Goal: Task Accomplishment & Management: Manage account settings

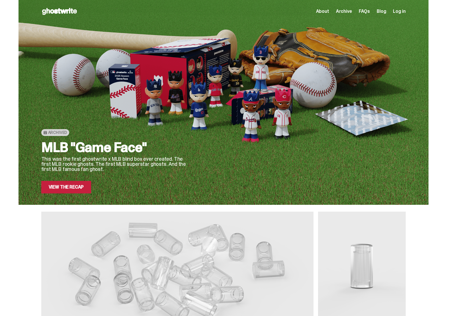
click at [399, 11] on span "Log in" at bounding box center [399, 11] width 13 height 5
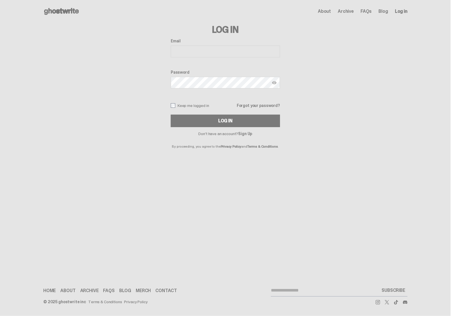
type input "**********"
click at [188, 117] on button "Log In" at bounding box center [225, 121] width 109 height 13
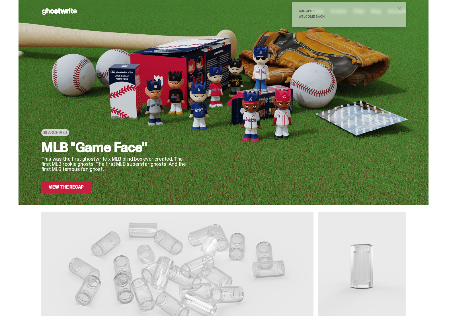
drag, startPoint x: 400, startPoint y: 9, endPoint x: 396, endPoint y: 13, distance: 5.2
click at [400, 9] on span "close" at bounding box center [399, 9] width 6 height 6
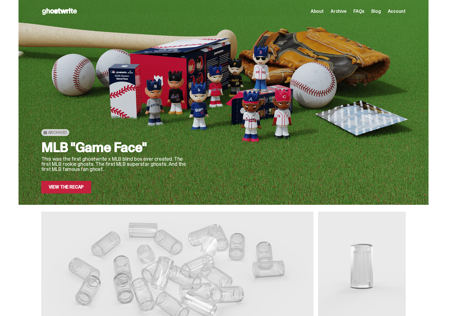
click at [398, 13] on span "Account" at bounding box center [397, 11] width 18 height 5
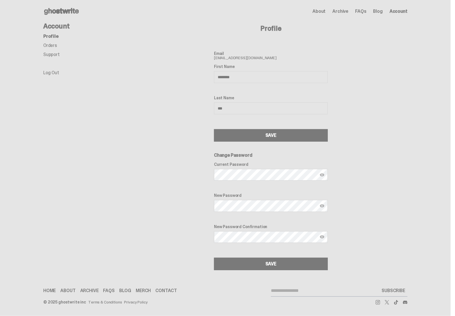
click at [51, 46] on link "Orders" at bounding box center [50, 45] width 14 height 6
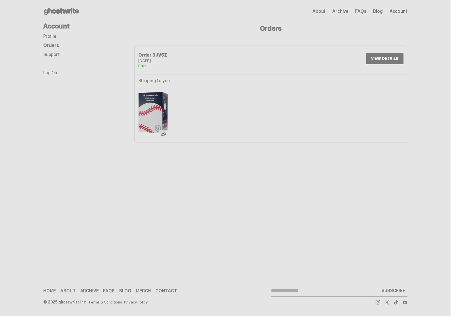
click at [160, 127] on img at bounding box center [153, 113] width 30 height 53
click at [149, 124] on img at bounding box center [153, 113] width 30 height 53
click at [61, 5] on div "Open main menu Home About Archive FAQs Blog Account About Archive FAQs Blog Acc…" at bounding box center [225, 11] width 364 height 23
click at [62, 11] on icon at bounding box center [61, 11] width 36 height 9
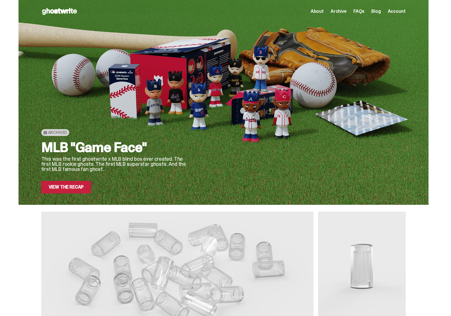
click at [20, 210] on div "Archived MLB "Game Face" This was the first ghostwrite x MLB blind box ever cre…" at bounding box center [223, 283] width 446 height 567
